Goal: Task Accomplishment & Management: Use online tool/utility

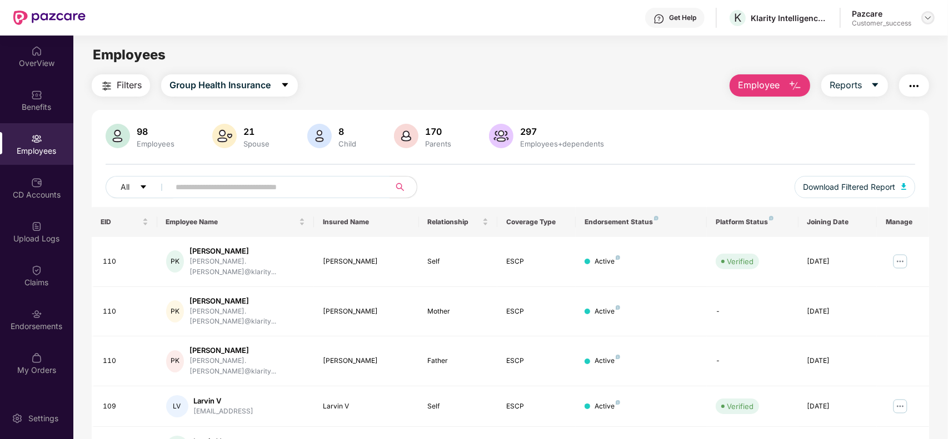
click at [929, 18] on img at bounding box center [927, 17] width 9 height 9
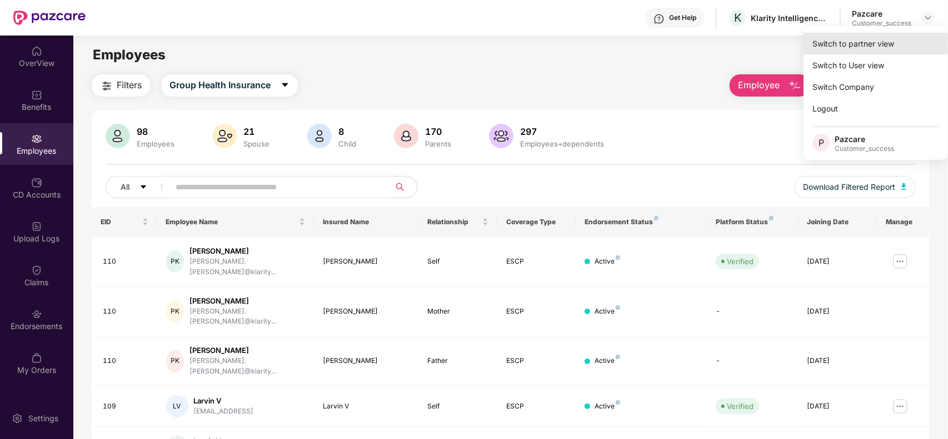
click at [893, 36] on div "Switch to partner view" at bounding box center [875, 44] width 144 height 22
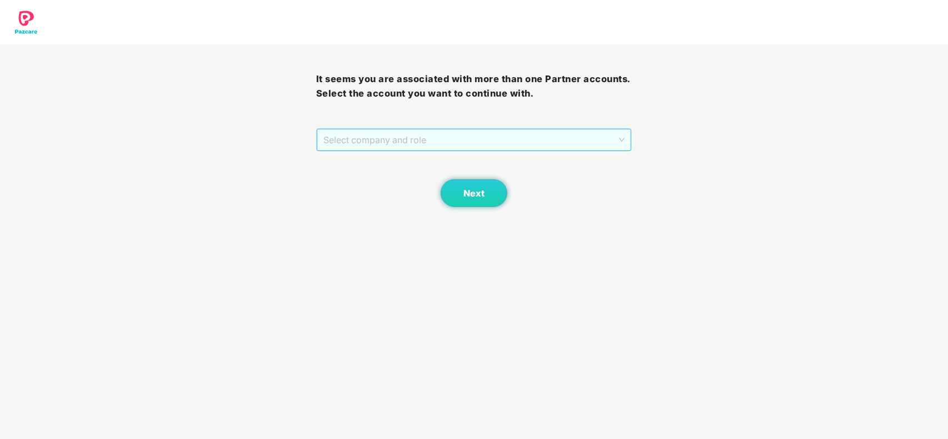
click at [503, 142] on span "Select company and role" at bounding box center [474, 139] width 302 height 21
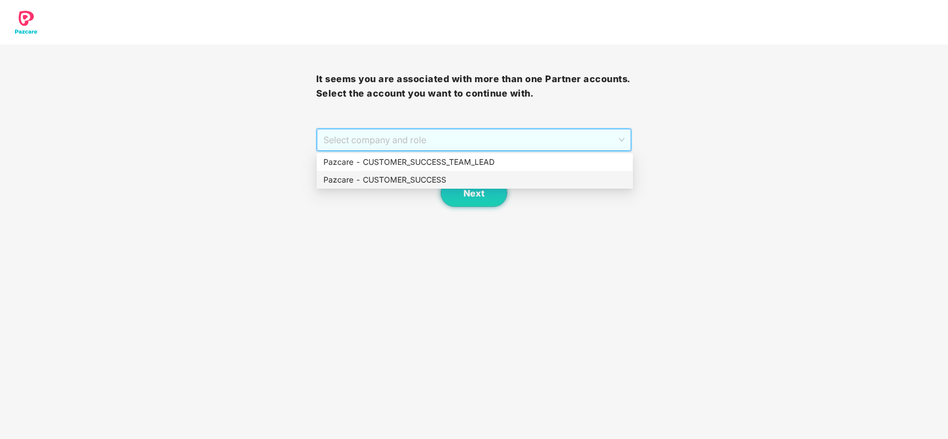
click at [408, 179] on div "Pazcare - CUSTOMER_SUCCESS" at bounding box center [474, 180] width 303 height 12
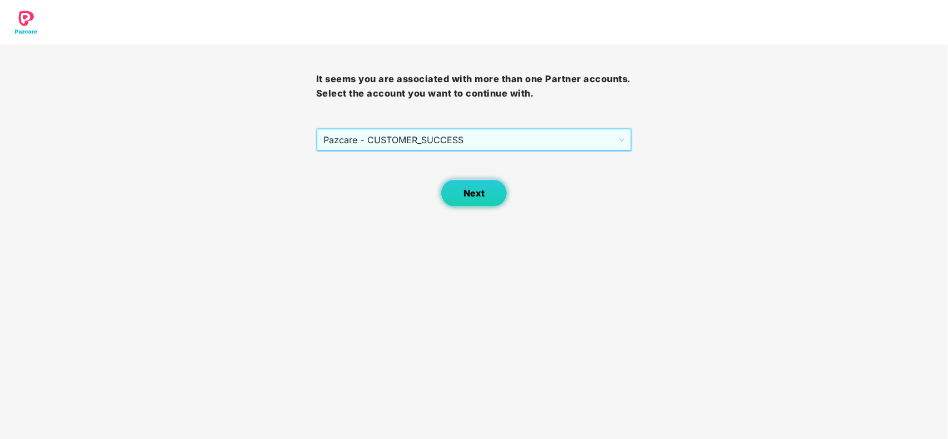
click at [447, 192] on button "Next" at bounding box center [473, 193] width 67 height 28
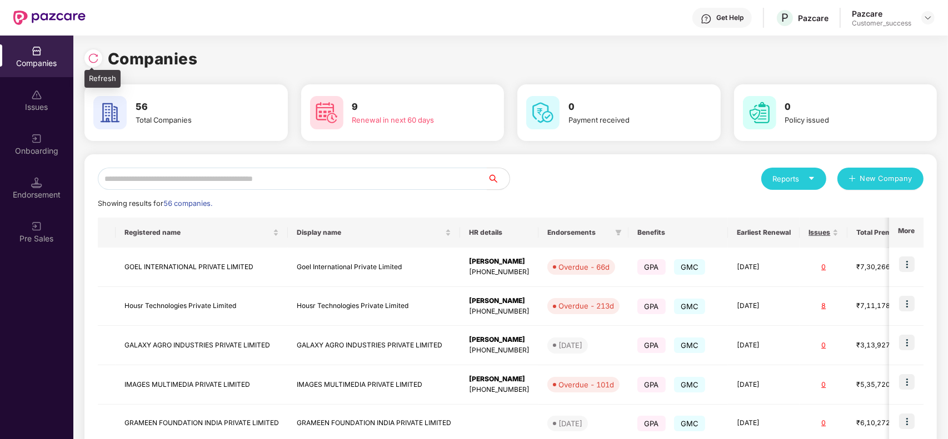
click at [88, 62] on img at bounding box center [93, 58] width 11 height 11
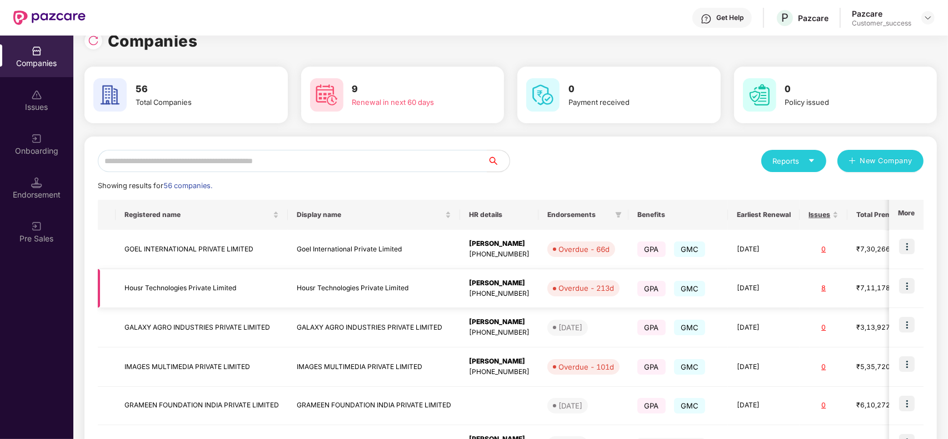
scroll to position [23, 0]
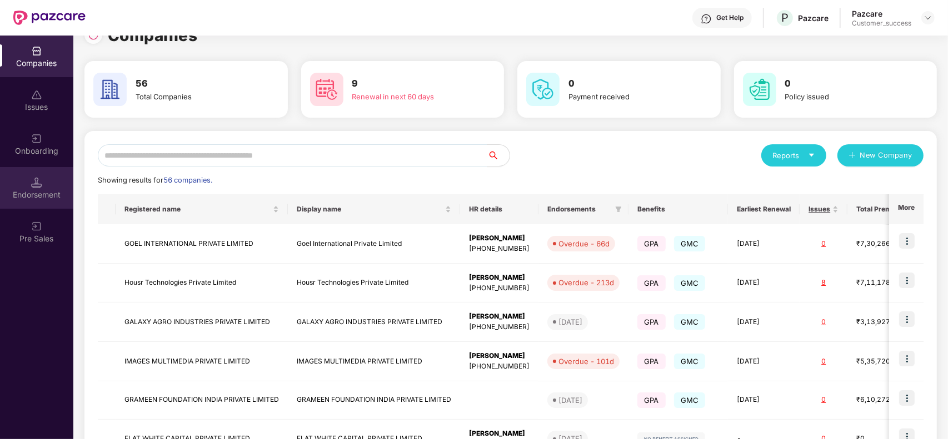
click at [51, 189] on div "Endorsement" at bounding box center [36, 194] width 73 height 11
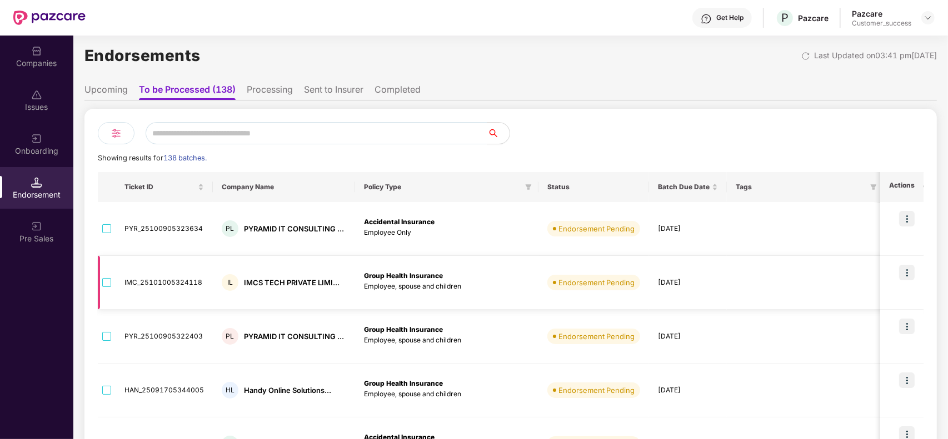
scroll to position [3, 0]
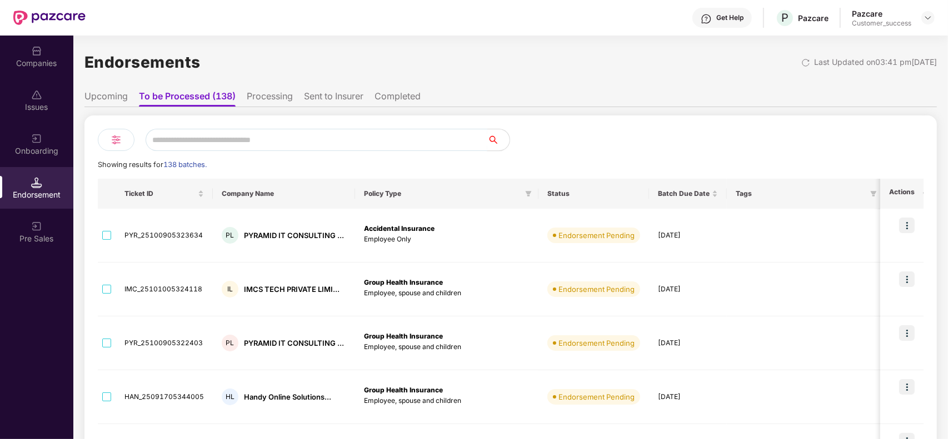
click at [242, 134] on input "text" at bounding box center [317, 140] width 342 height 22
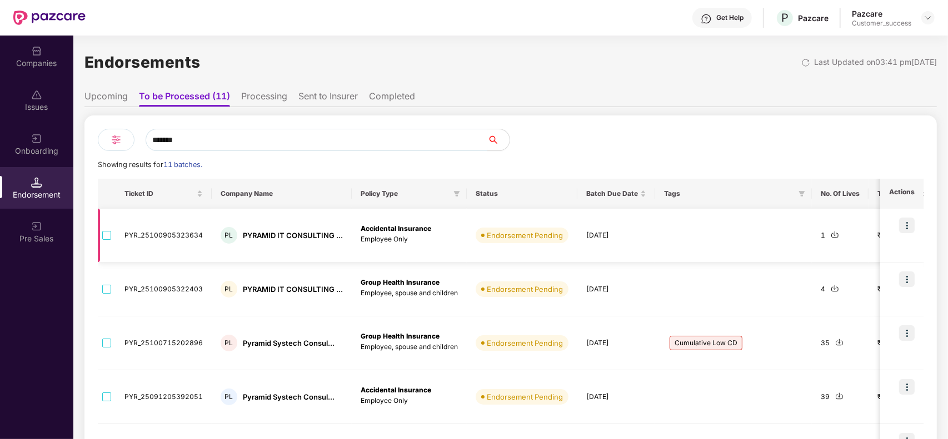
type input "*******"
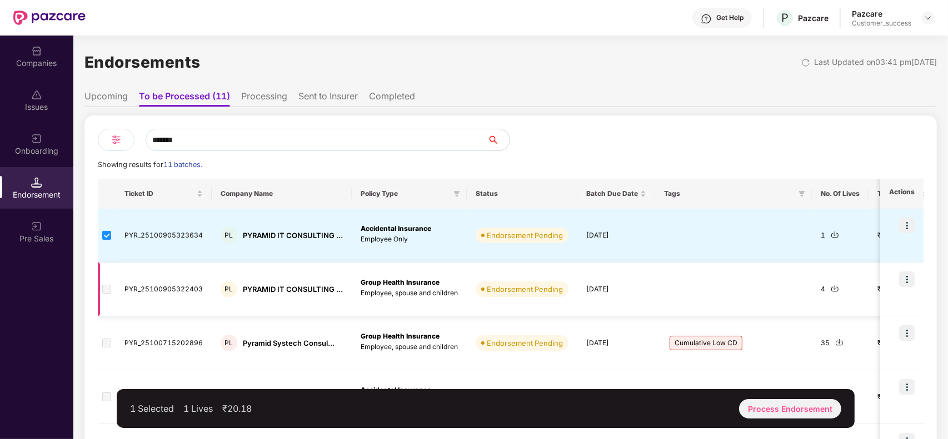
click at [103, 287] on span at bounding box center [106, 289] width 9 height 9
click at [108, 289] on span at bounding box center [106, 289] width 9 height 9
click at [797, 414] on div "Process Endorsement" at bounding box center [790, 408] width 102 height 19
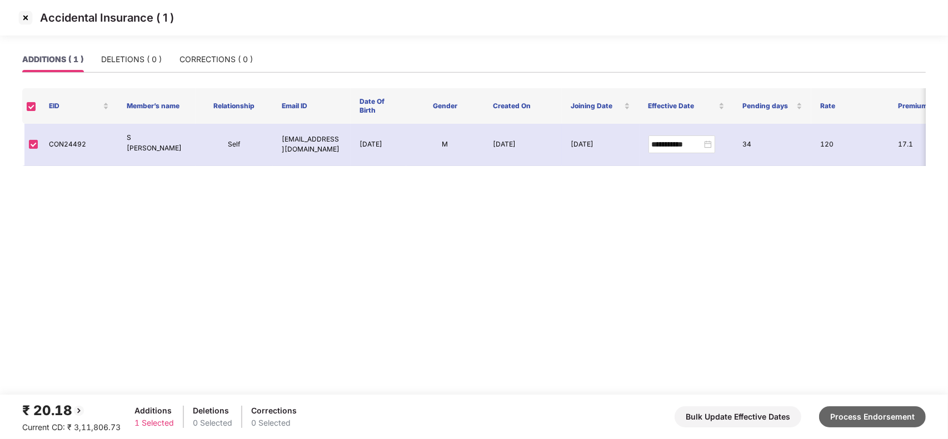
click at [853, 417] on button "Process Endorsement" at bounding box center [872, 417] width 107 height 21
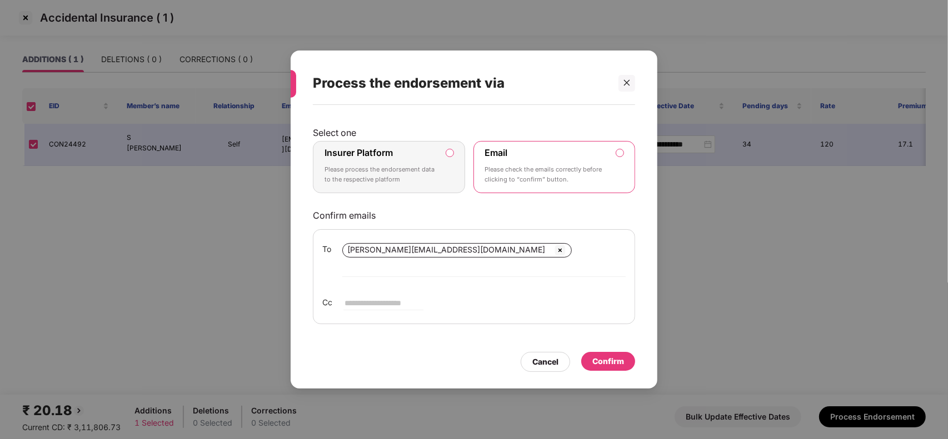
click at [593, 355] on div "Confirm" at bounding box center [608, 361] width 32 height 12
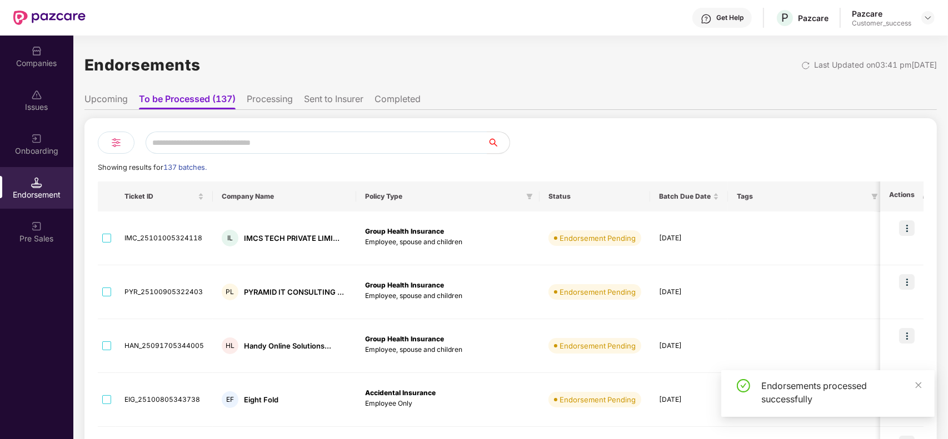
click at [121, 103] on li "Upcoming" at bounding box center [105, 101] width 43 height 16
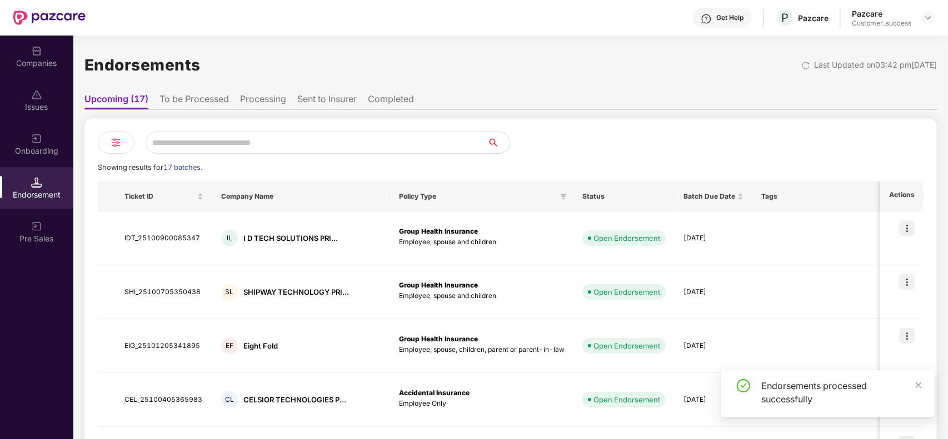
click at [159, 99] on ul "Upcoming (17) To be Processed Processing Sent to Insurer Completed" at bounding box center [510, 99] width 852 height 22
click at [185, 93] on li "To be Processed" at bounding box center [193, 101] width 69 height 16
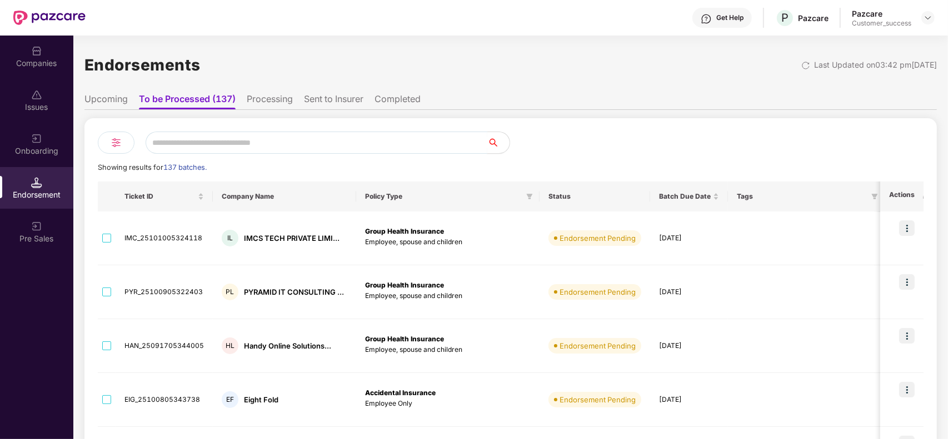
click at [207, 148] on input "text" at bounding box center [317, 143] width 342 height 22
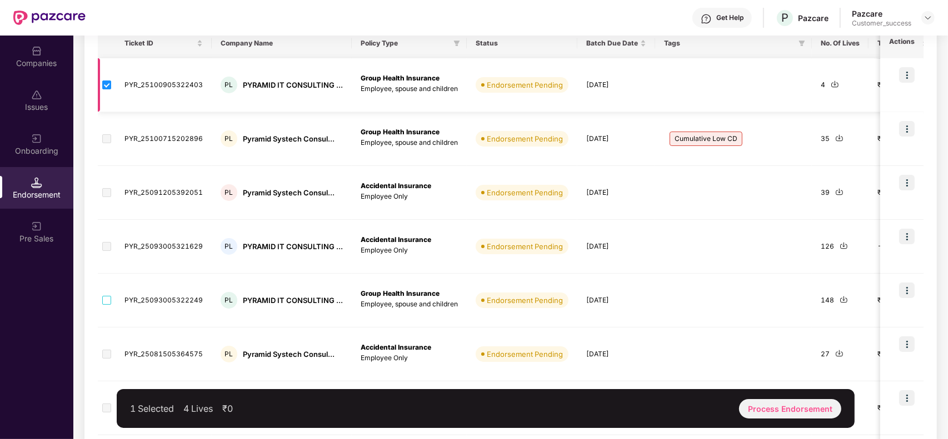
scroll to position [153, 0]
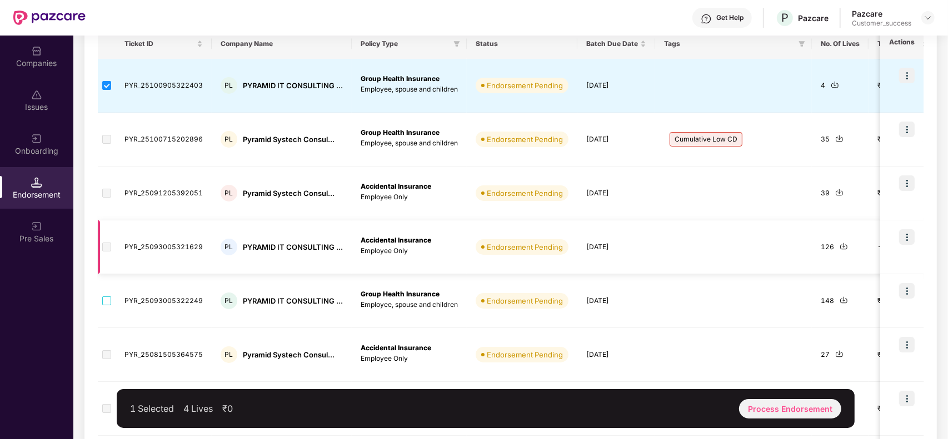
click at [104, 247] on span at bounding box center [106, 247] width 9 height 9
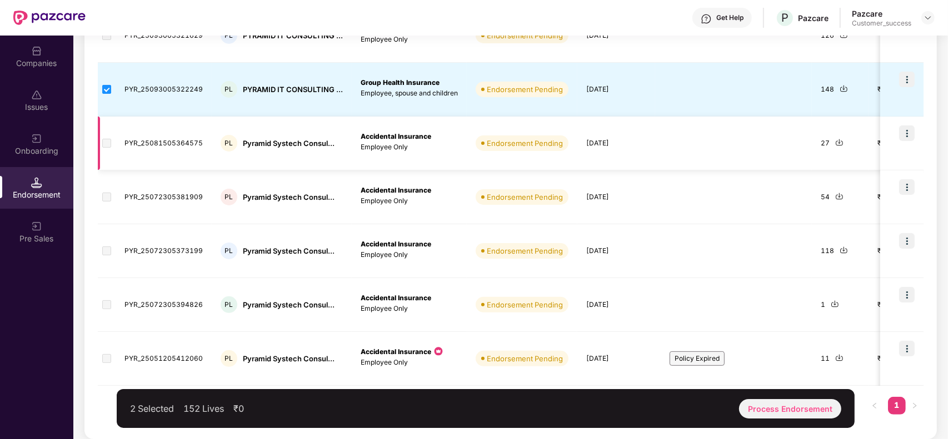
scroll to position [0, 0]
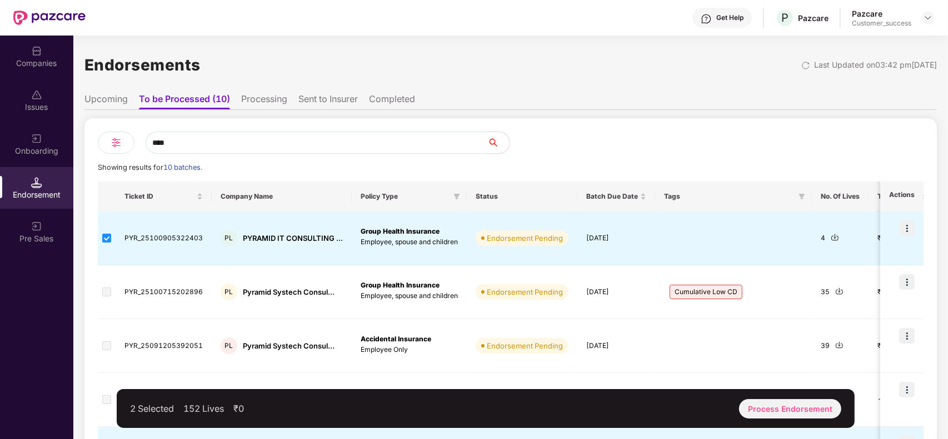
click at [201, 147] on input "****" at bounding box center [317, 143] width 342 height 22
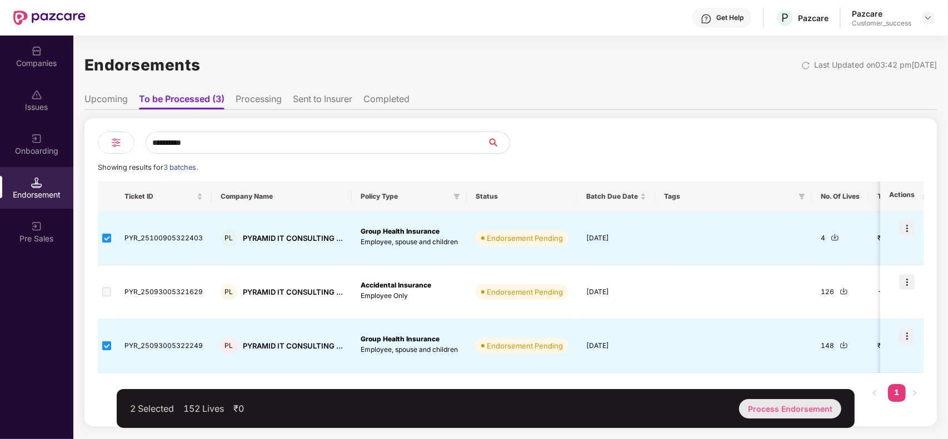
type input "**********"
click at [790, 412] on div "Process Endorsement" at bounding box center [790, 408] width 102 height 19
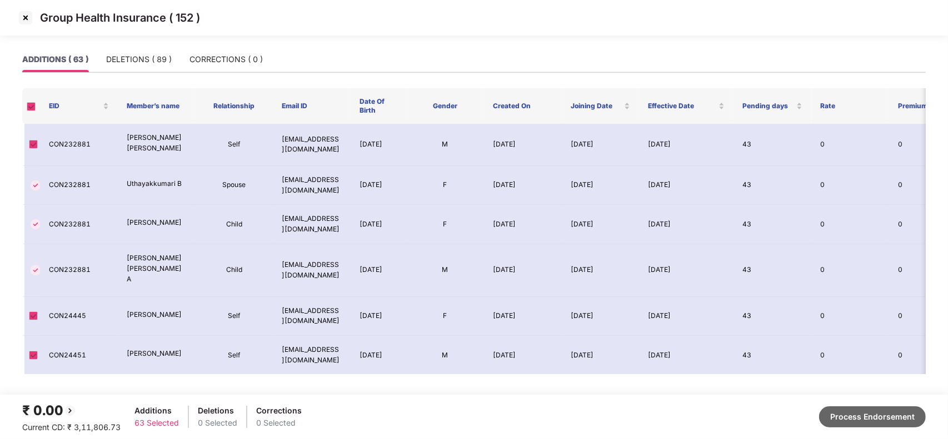
click at [901, 414] on button "Process Endorsement" at bounding box center [872, 417] width 107 height 21
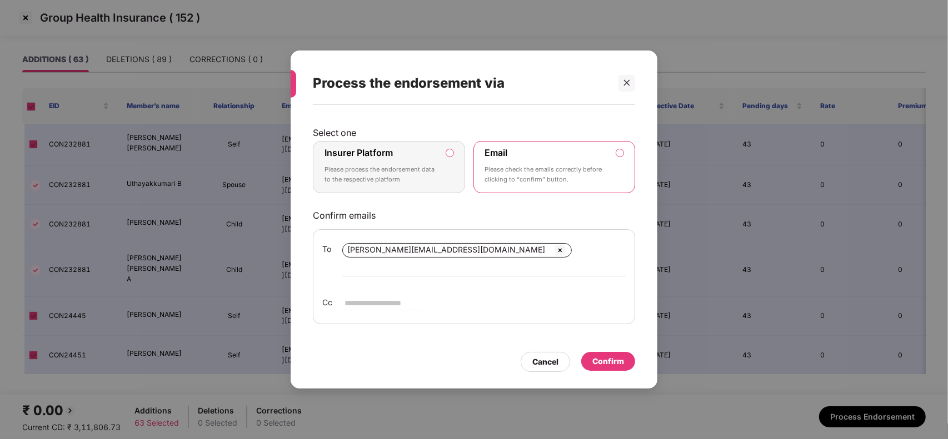
click at [617, 358] on div "Confirm" at bounding box center [608, 361] width 32 height 12
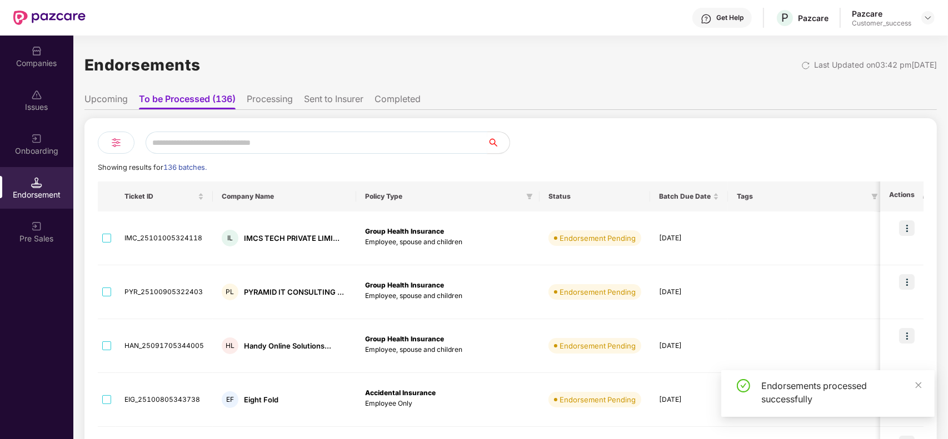
click at [234, 143] on input "text" at bounding box center [317, 143] width 342 height 22
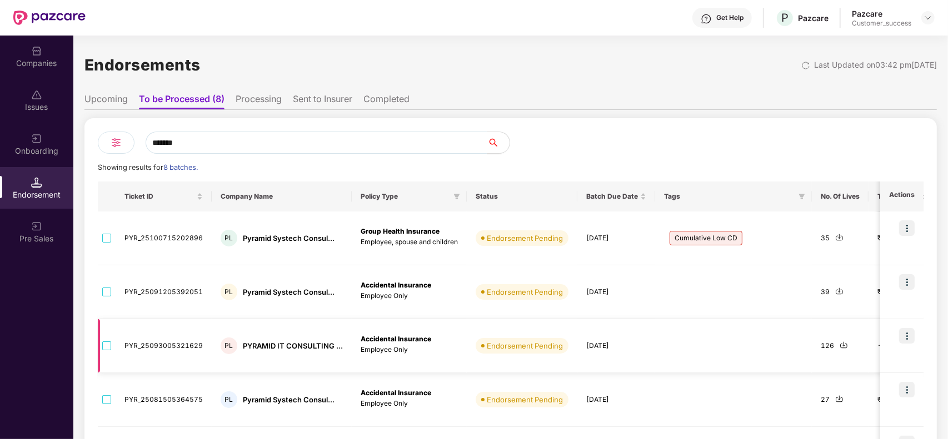
click at [101, 350] on td at bounding box center [107, 346] width 18 height 54
click at [211, 150] on input "*******" at bounding box center [317, 143] width 342 height 22
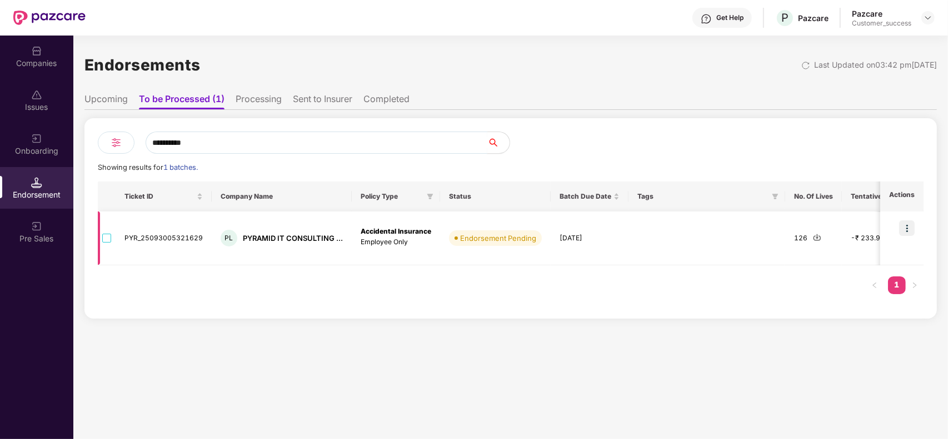
type input "**********"
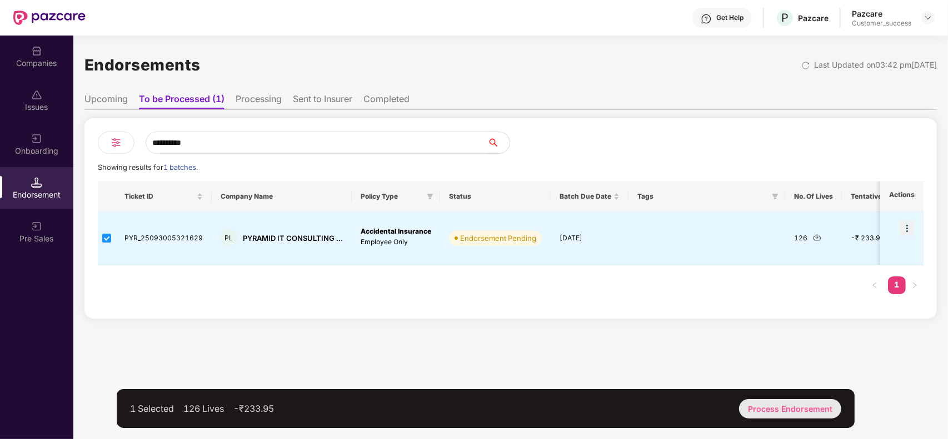
click at [764, 406] on div "Process Endorsement" at bounding box center [790, 408] width 102 height 19
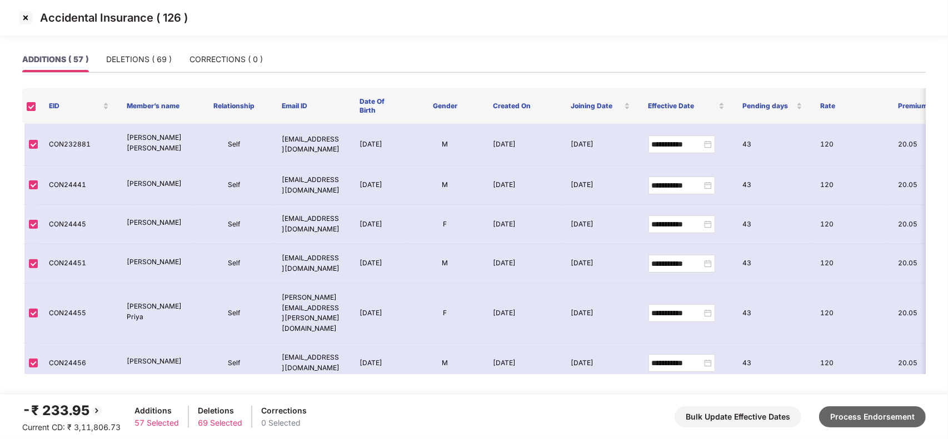
click at [861, 414] on button "Process Endorsement" at bounding box center [872, 417] width 107 height 21
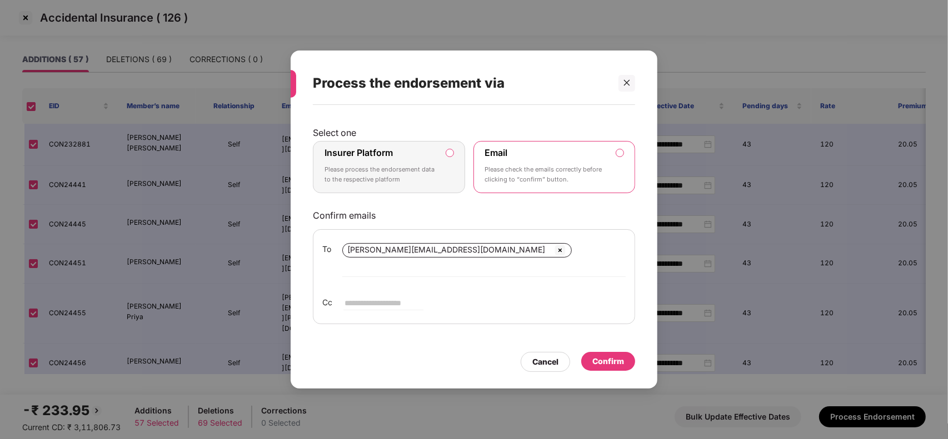
click at [598, 355] on div "Confirm" at bounding box center [608, 361] width 32 height 12
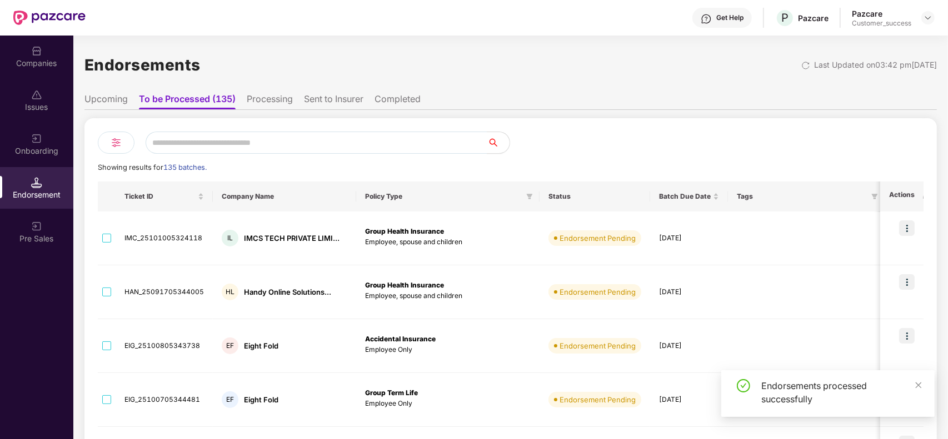
click at [107, 139] on div at bounding box center [116, 143] width 37 height 22
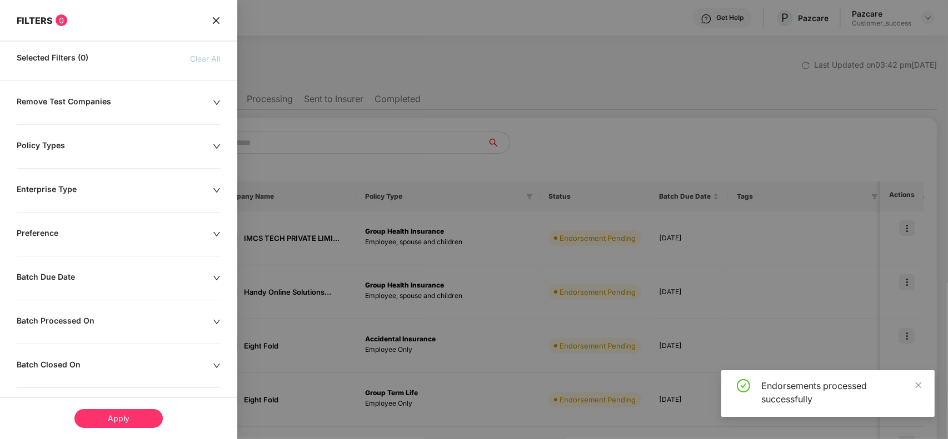
click at [218, 23] on icon "close" at bounding box center [216, 20] width 9 height 9
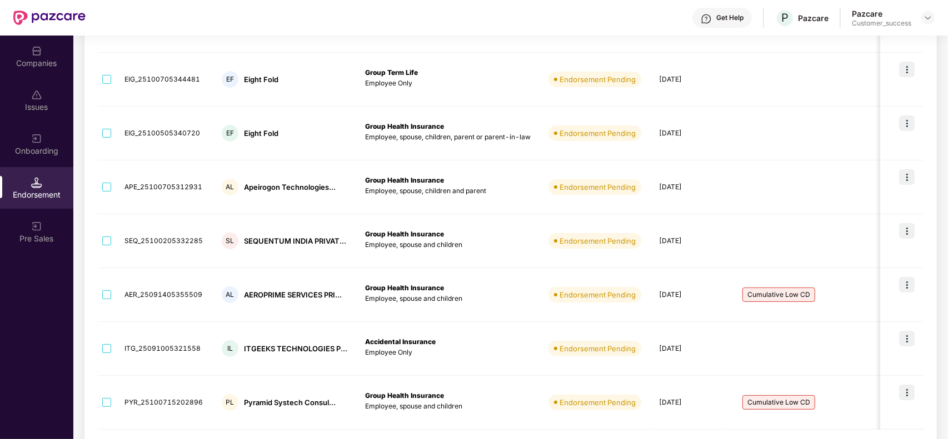
scroll to position [365, 0]
